Goal: Transaction & Acquisition: Obtain resource

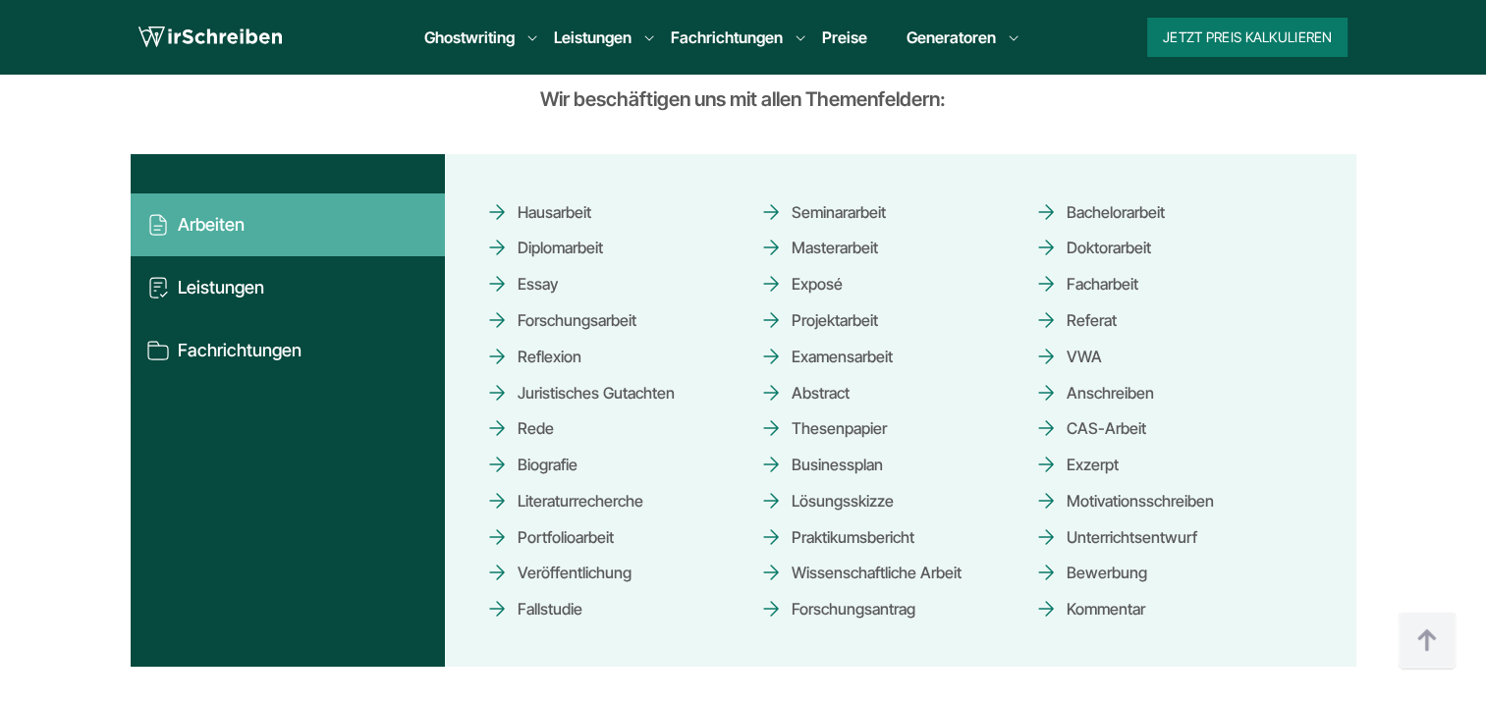
scroll to position [2676, 0]
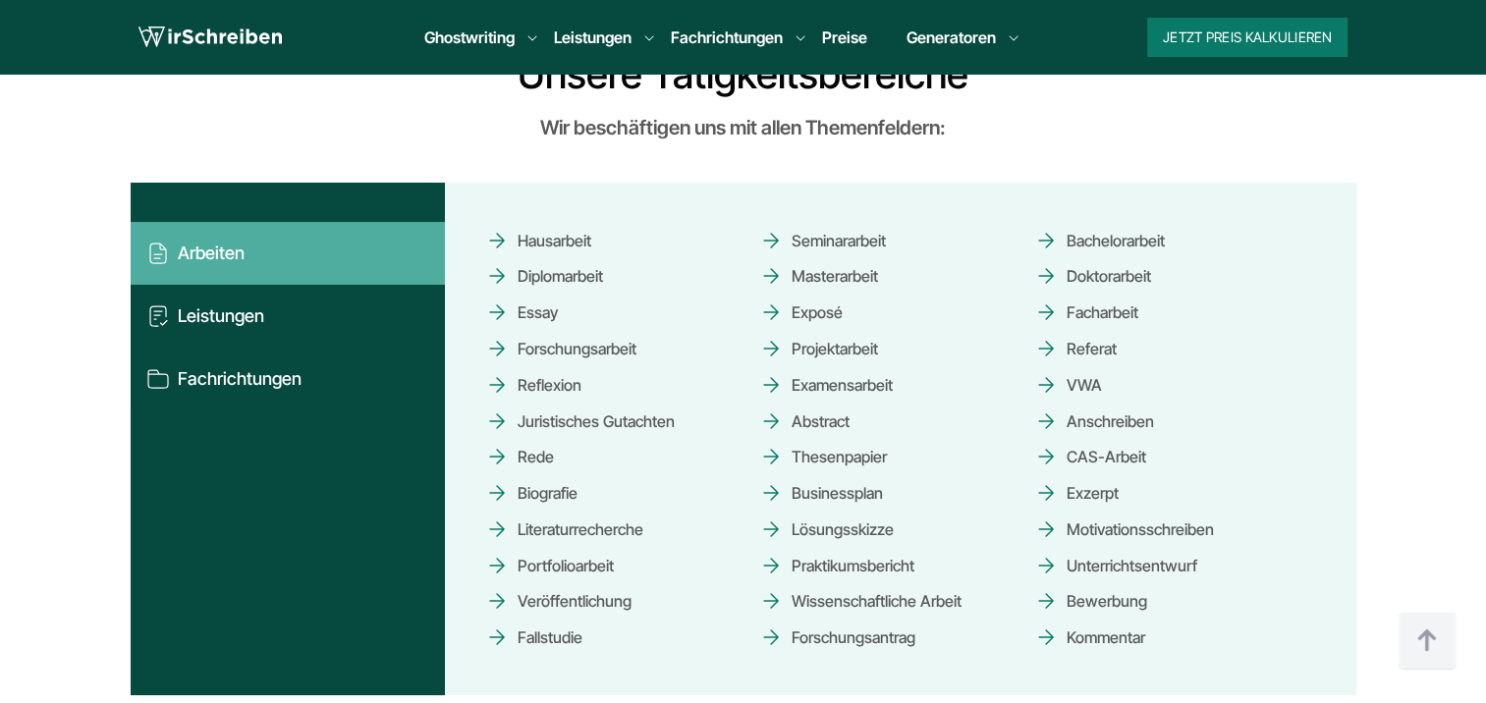
click at [1110, 274] on link "Doktorarbeit" at bounding box center [1092, 276] width 117 height 34
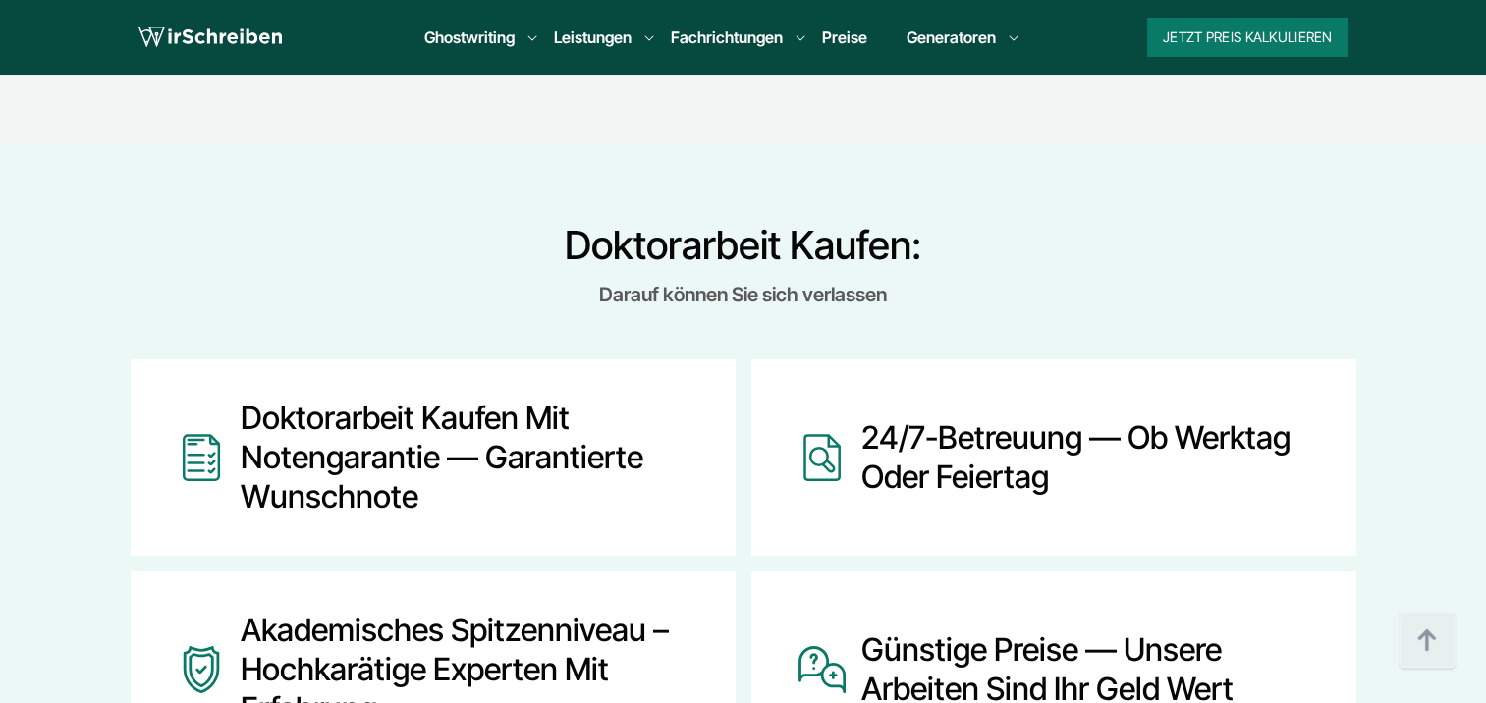
scroll to position [1726, 0]
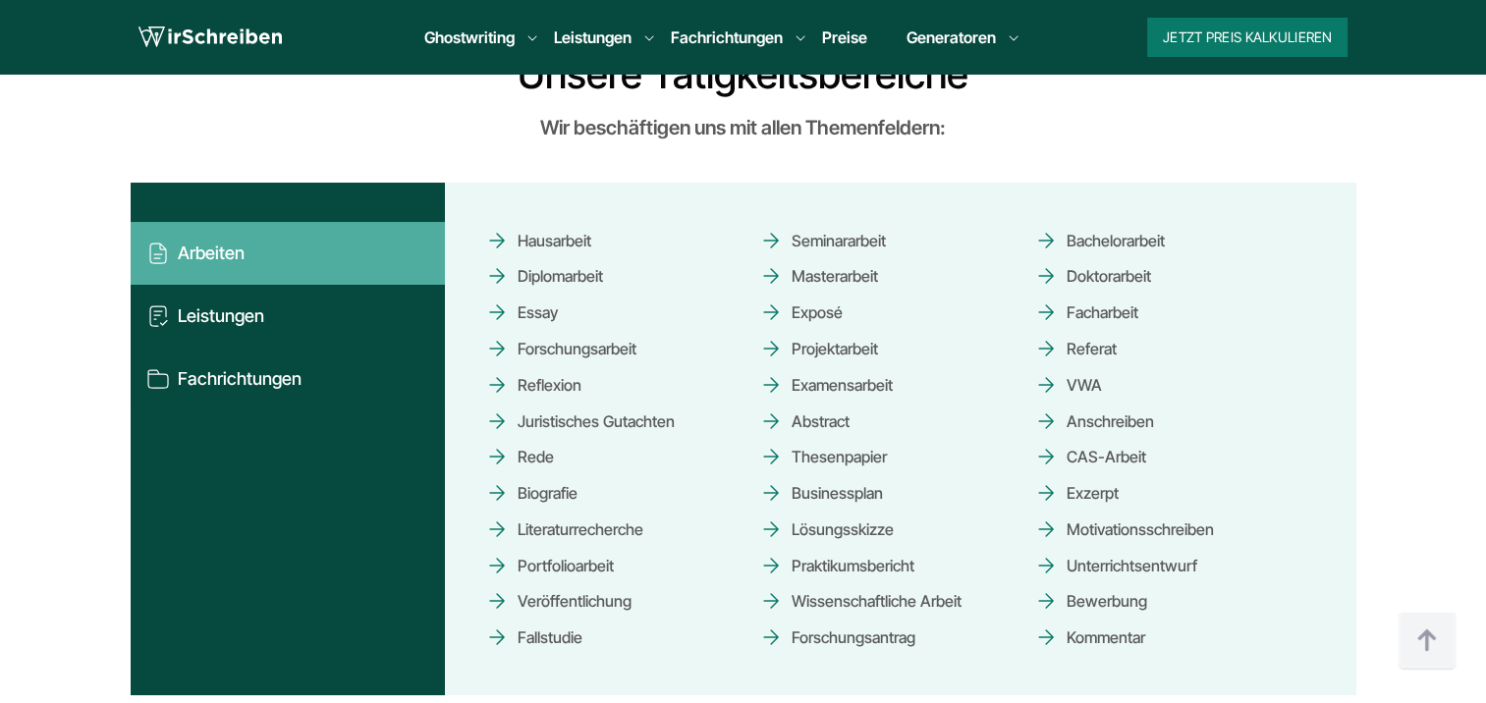
click at [848, 31] on link "Preise" at bounding box center [844, 38] width 45 height 20
